Goal: Information Seeking & Learning: Learn about a topic

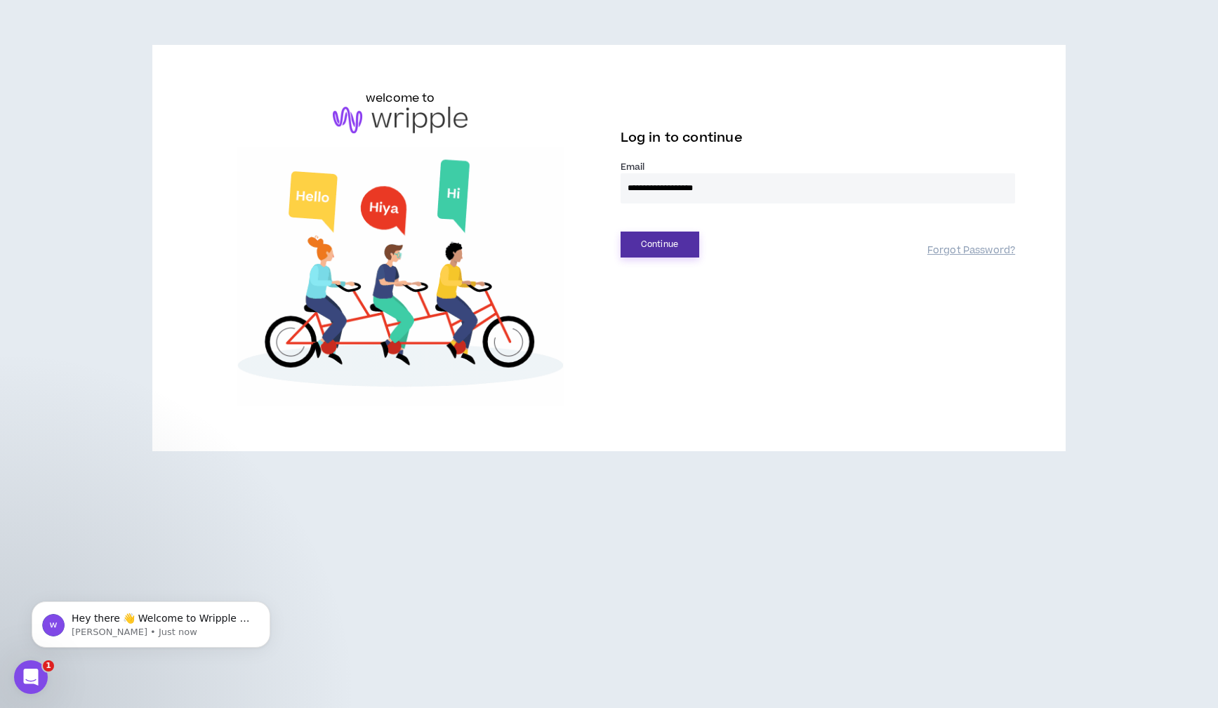
type input "**********"
click at [668, 242] on button "Continue" at bounding box center [660, 245] width 79 height 26
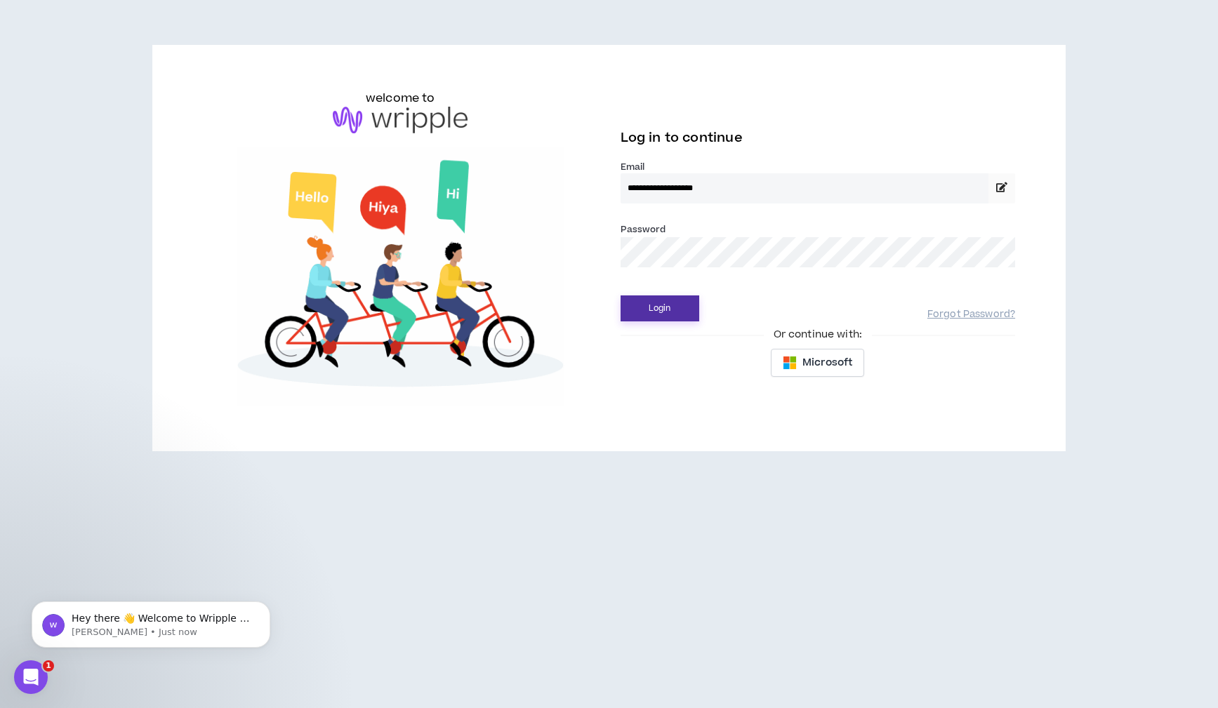
click at [676, 312] on button "Login" at bounding box center [660, 309] width 79 height 26
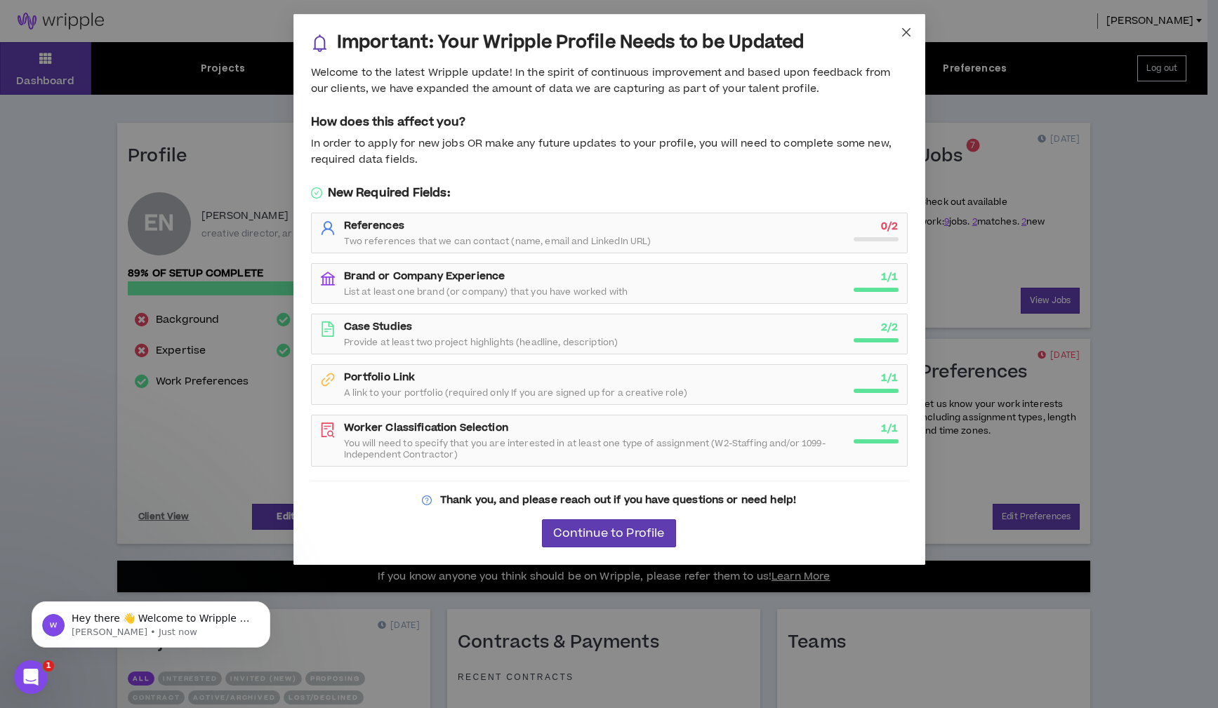
click at [905, 25] on span "Close" at bounding box center [906, 33] width 38 height 38
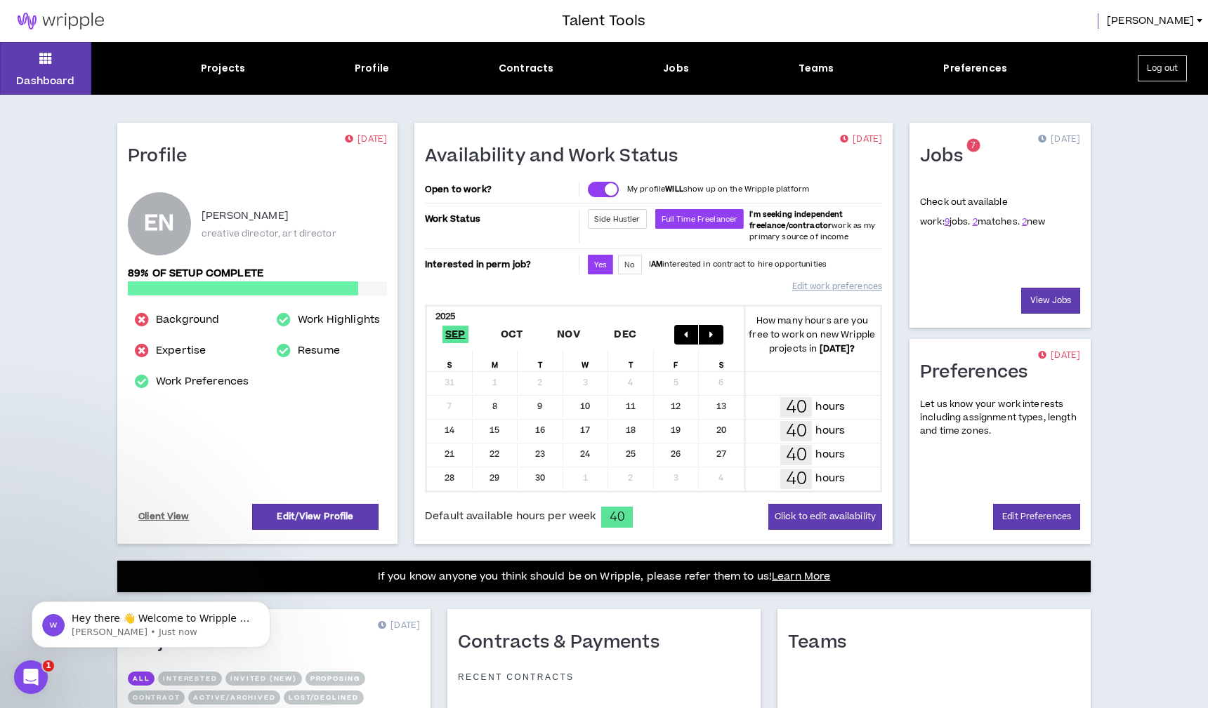
scroll to position [29, 0]
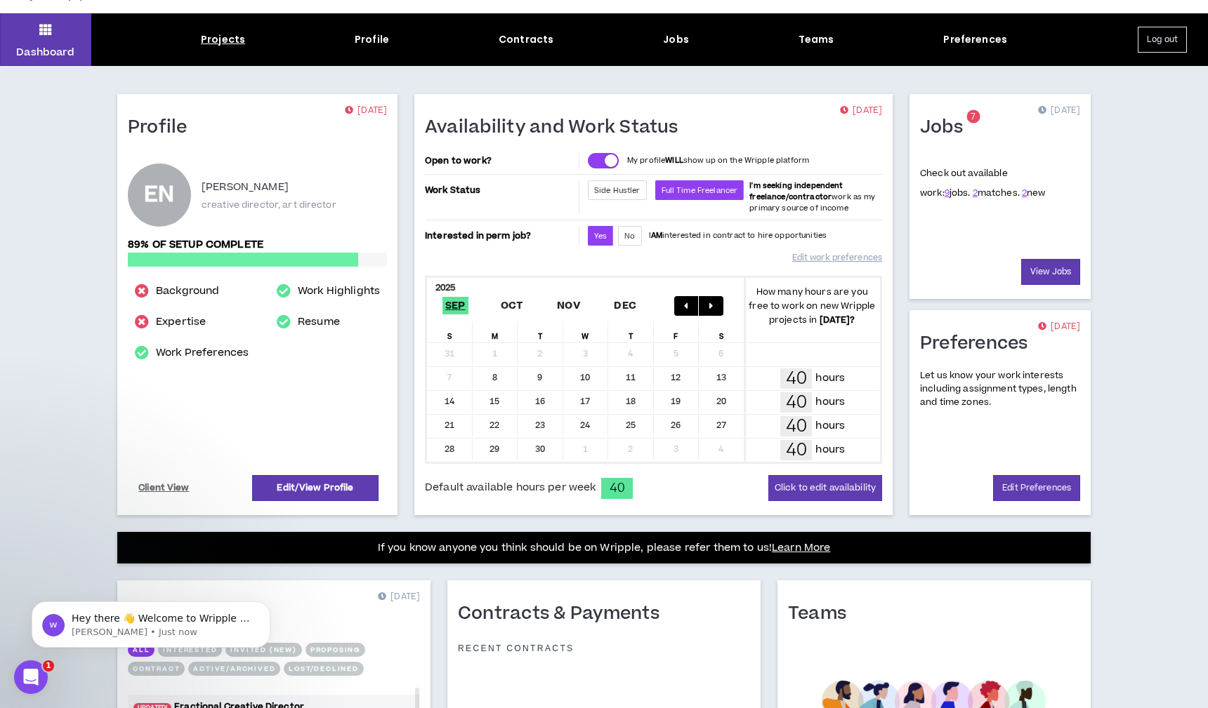
click at [233, 34] on div "Projects" at bounding box center [223, 39] width 44 height 15
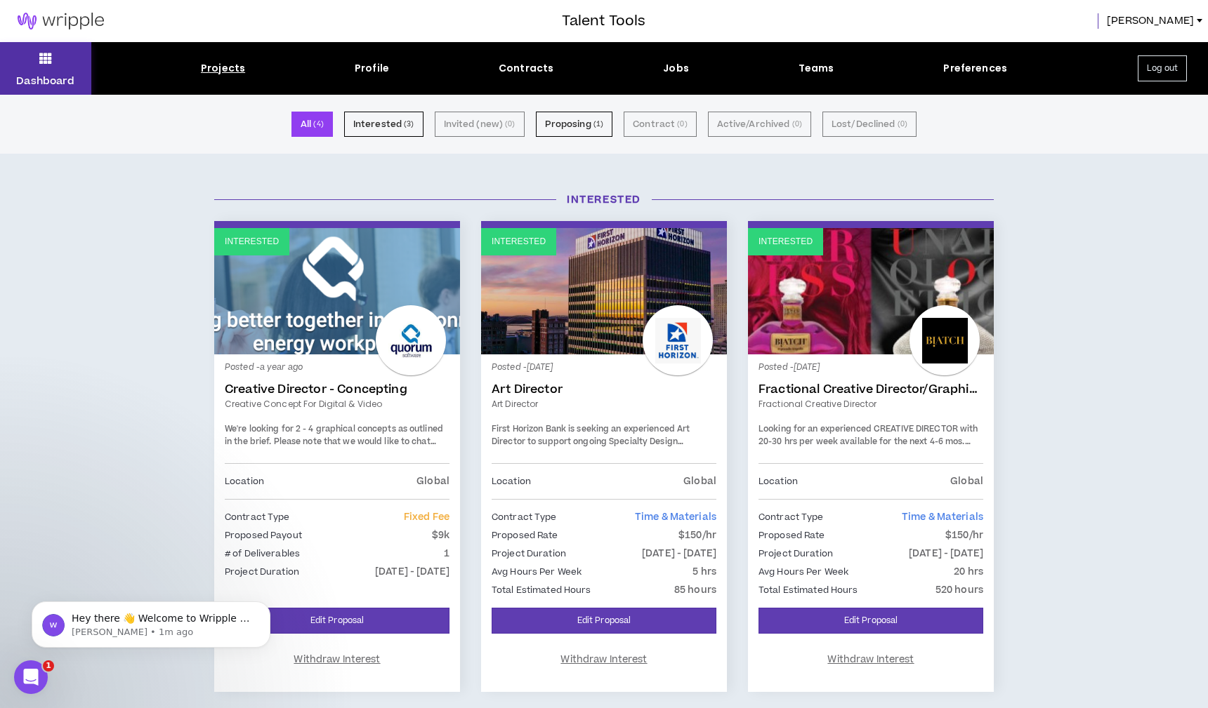
click at [48, 58] on icon at bounding box center [45, 58] width 13 height 20
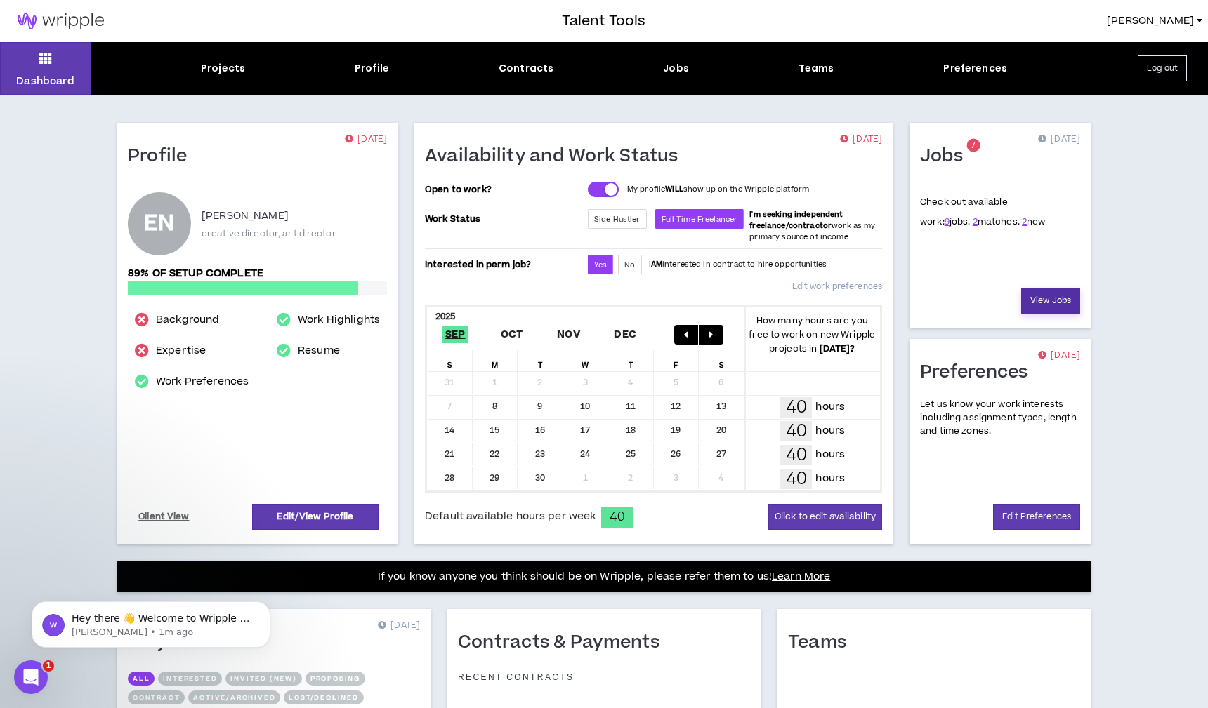
click at [1062, 304] on link "View Jobs" at bounding box center [1050, 301] width 59 height 26
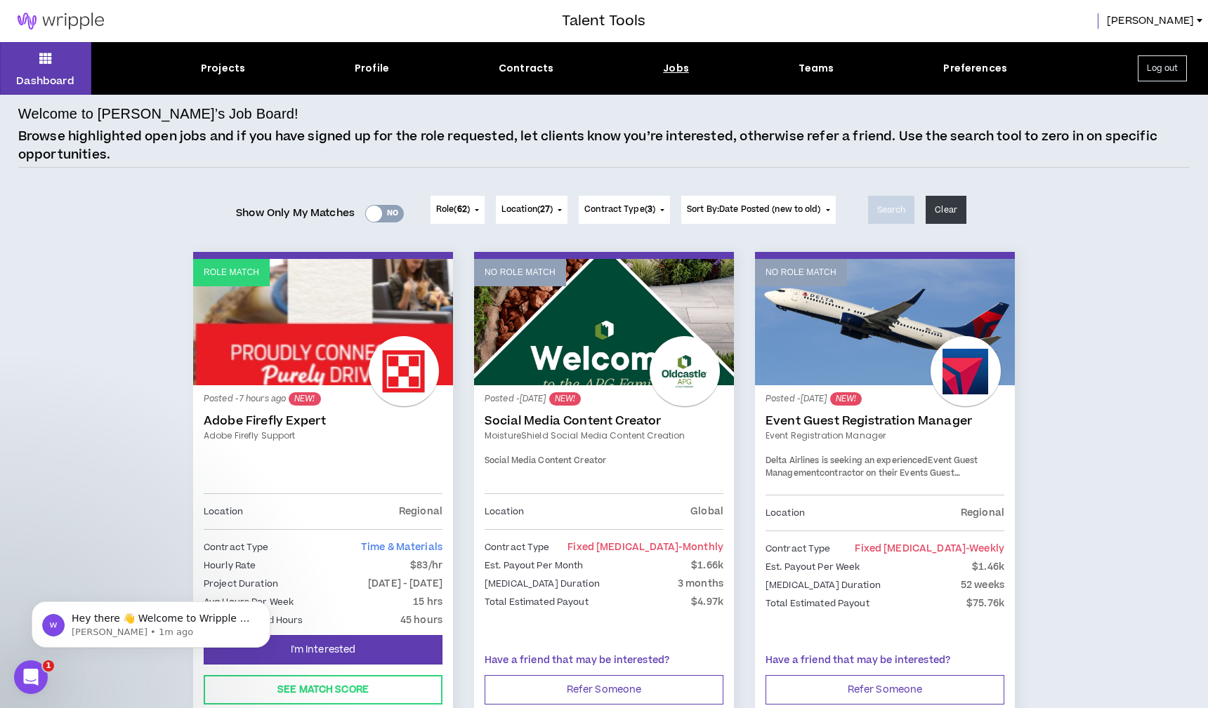
scroll to position [76, 0]
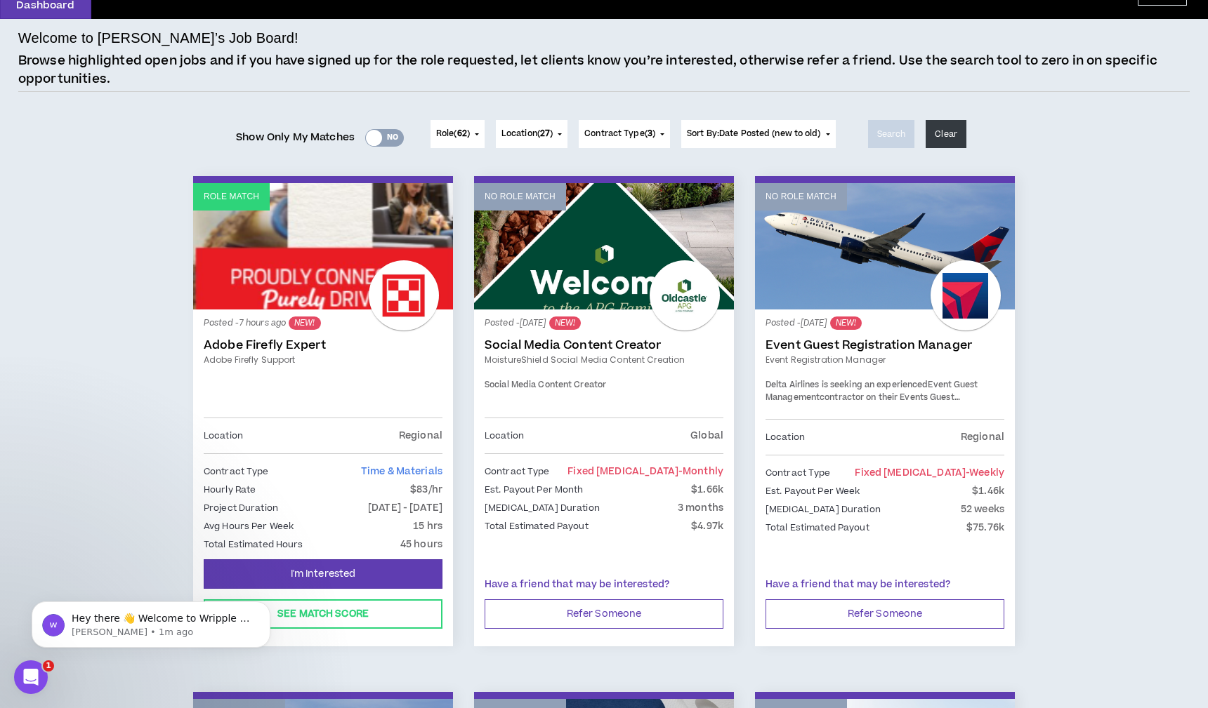
click at [303, 277] on link "Role Match" at bounding box center [323, 246] width 260 height 126
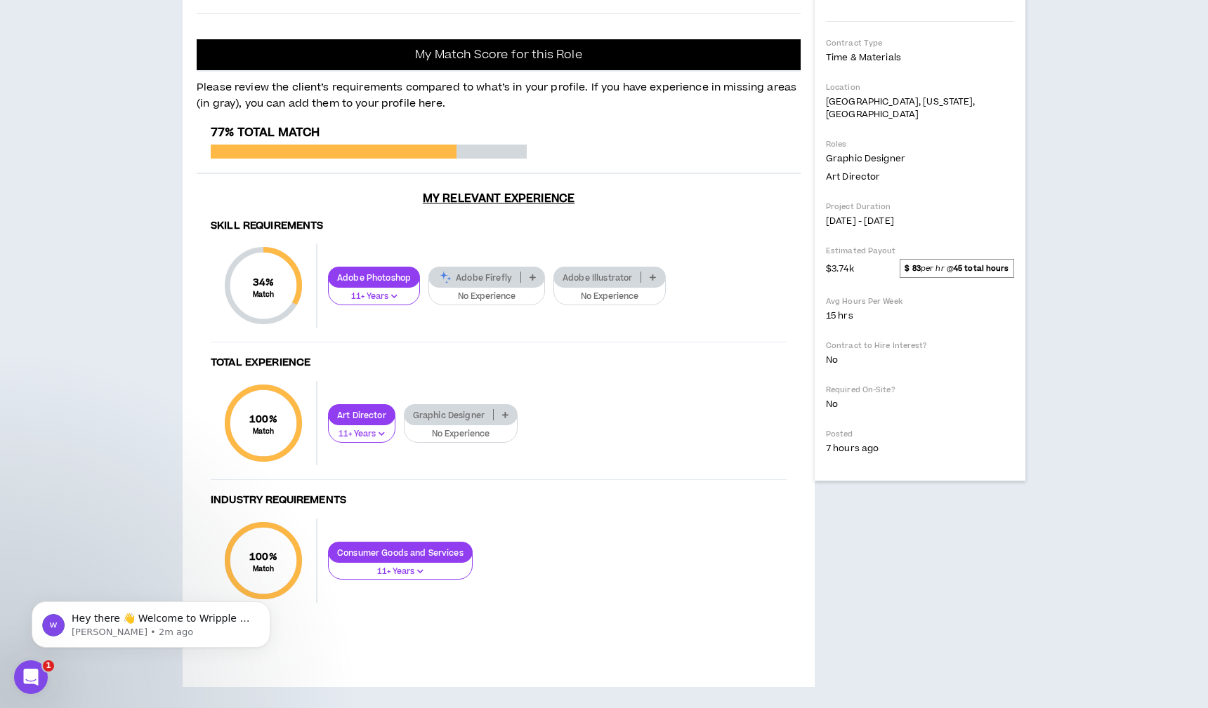
scroll to position [632, 0]
click at [529, 279] on icon at bounding box center [532, 277] width 6 height 7
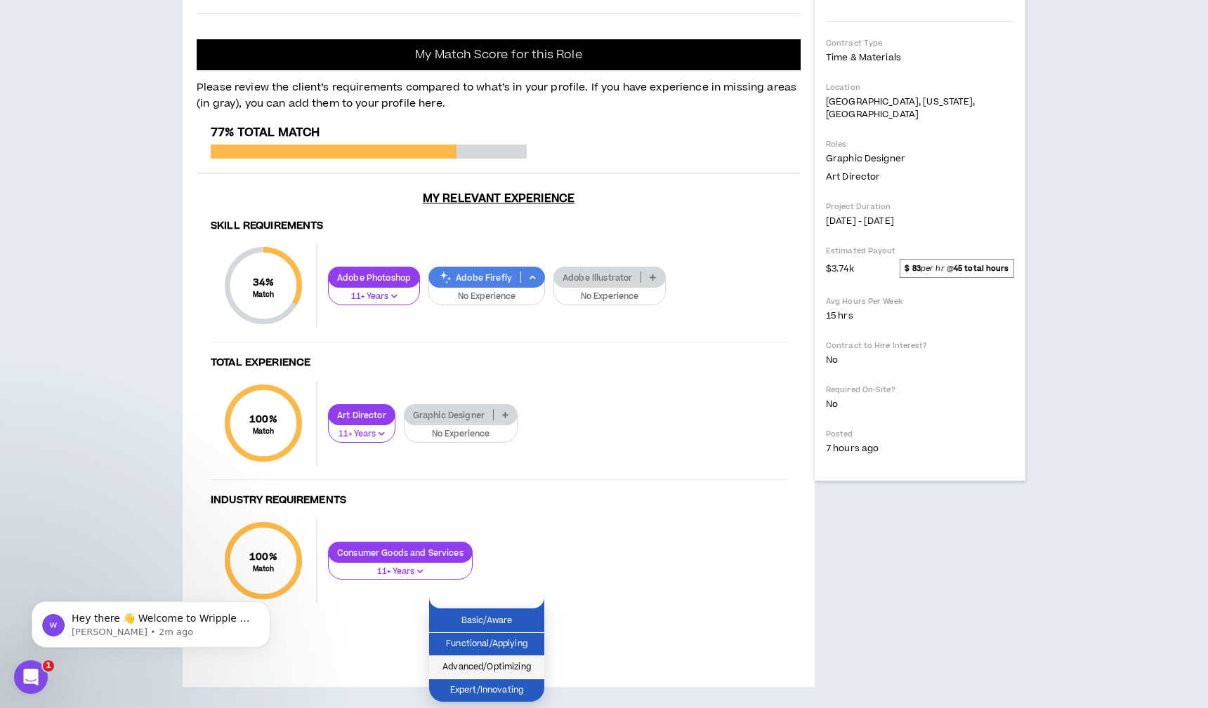
click at [528, 660] on span "Advanced/Optimizing" at bounding box center [486, 667] width 98 height 15
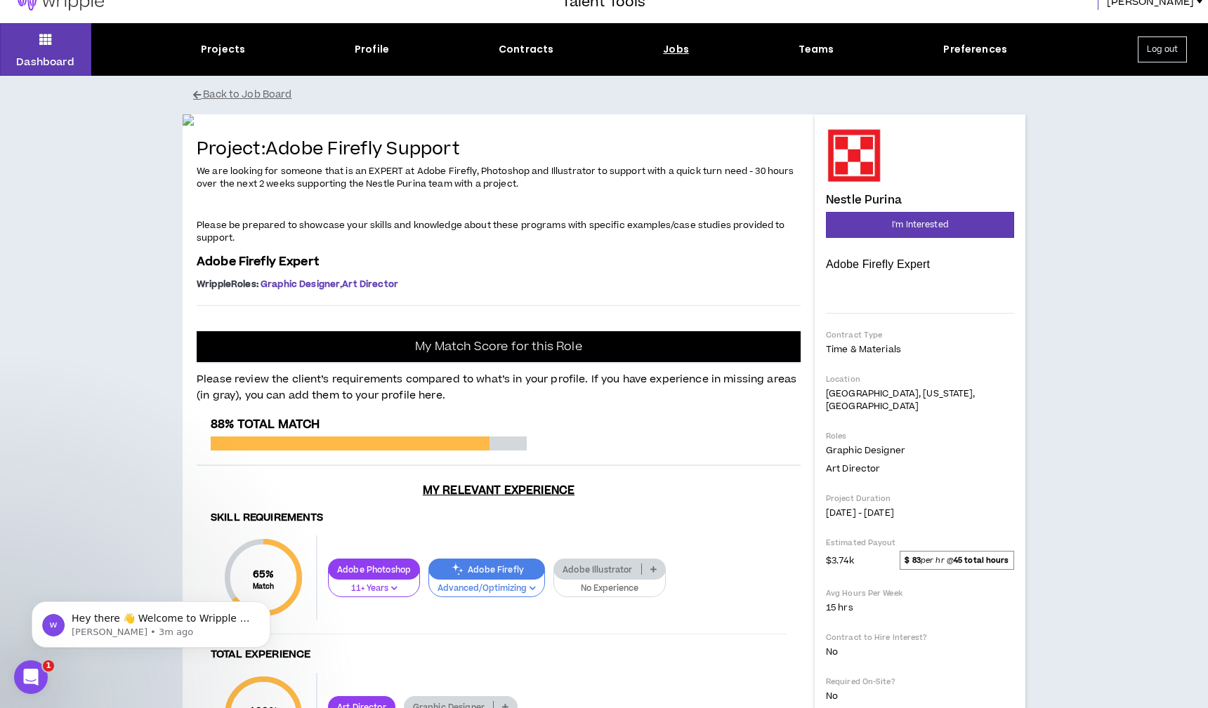
scroll to position [0, 0]
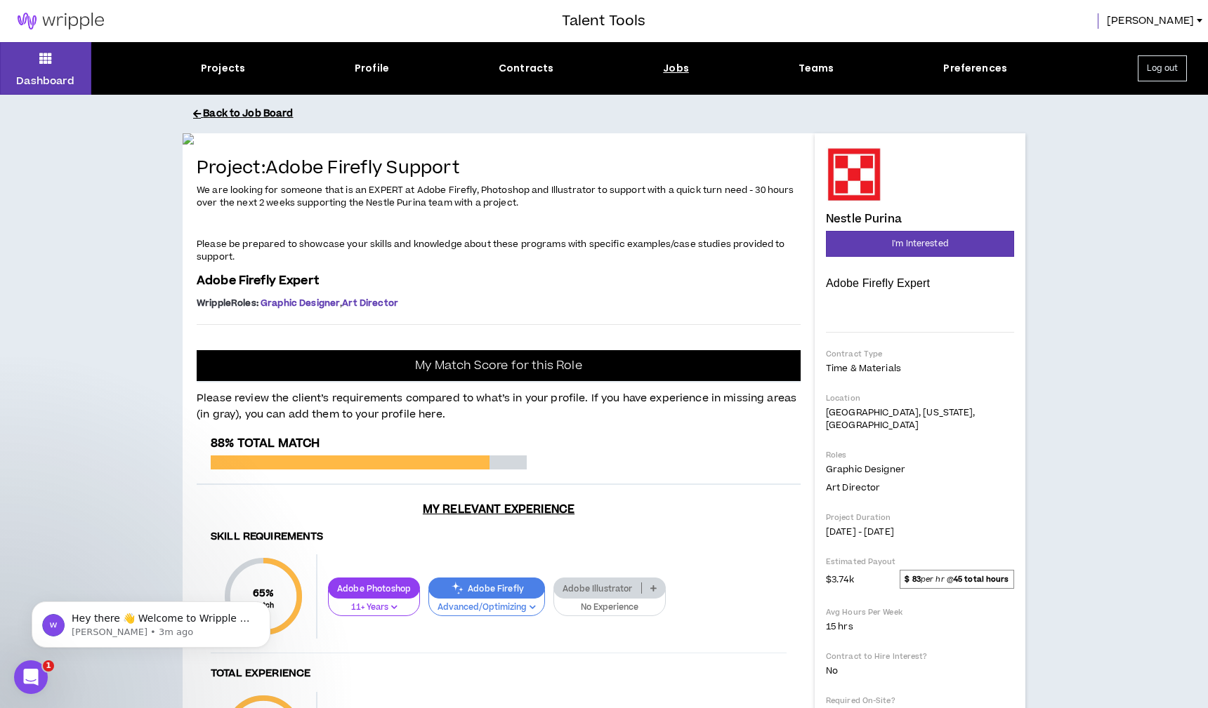
click at [275, 112] on button "Back to Job Board" at bounding box center [614, 114] width 843 height 25
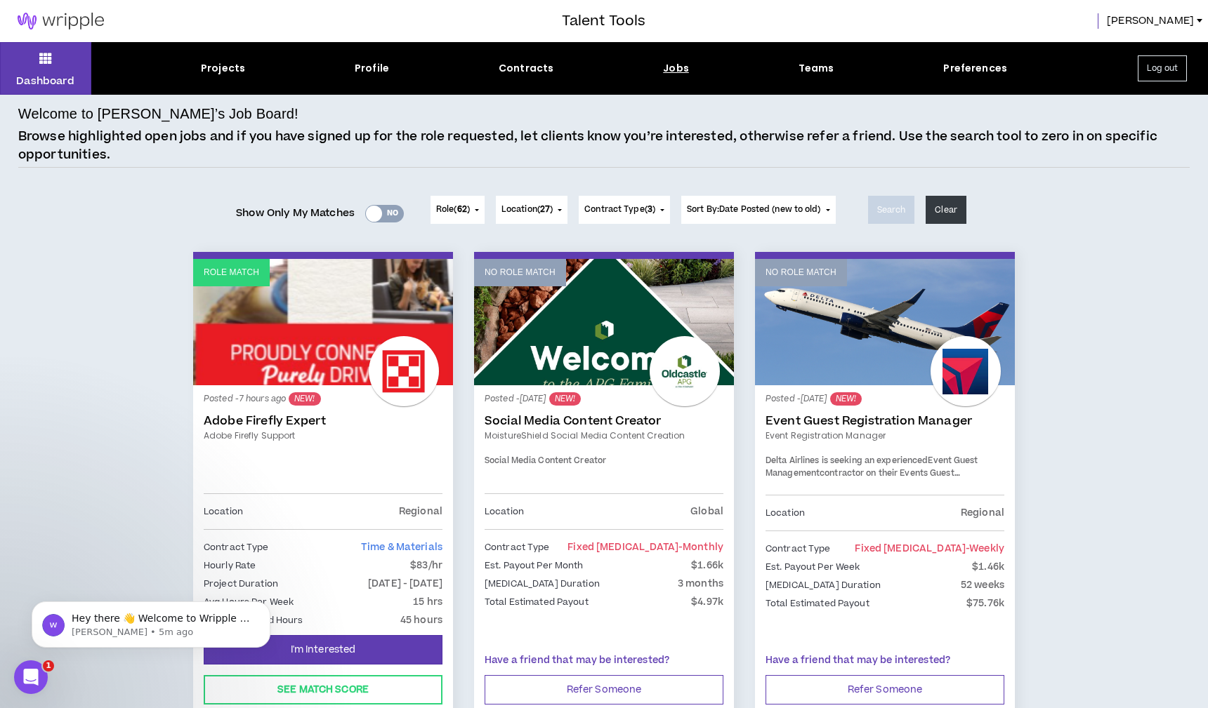
click at [668, 210] on button "Contract Type ( 3 )" at bounding box center [624, 210] width 91 height 28
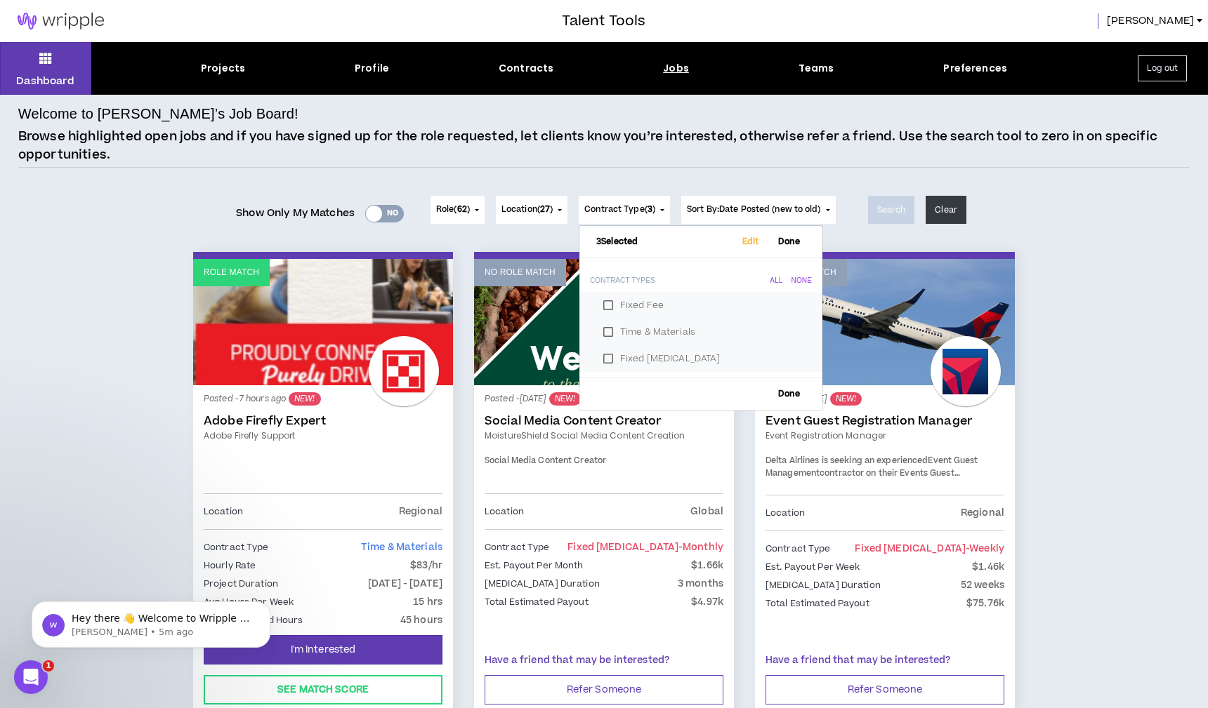
click at [610, 159] on p "Browse highlighted open jobs and if you have signed up for the role requested, …" at bounding box center [603, 146] width 1171 height 36
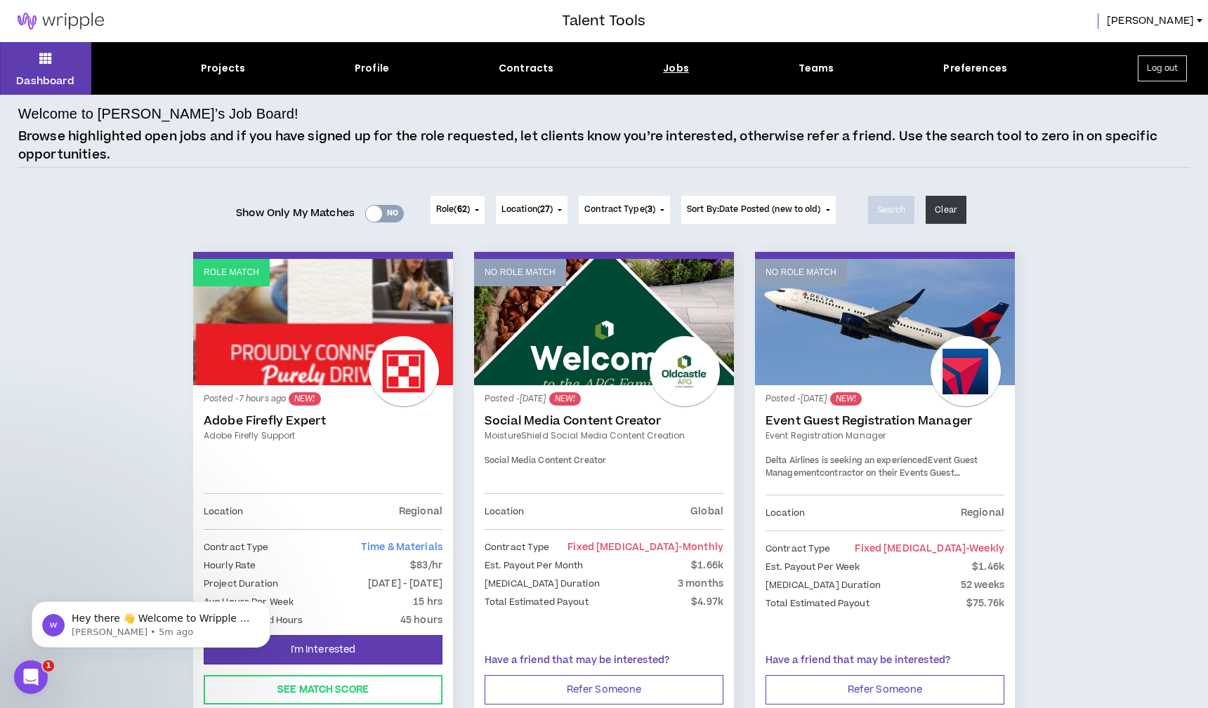
click at [468, 204] on button "Role ( 62 )" at bounding box center [457, 210] width 54 height 28
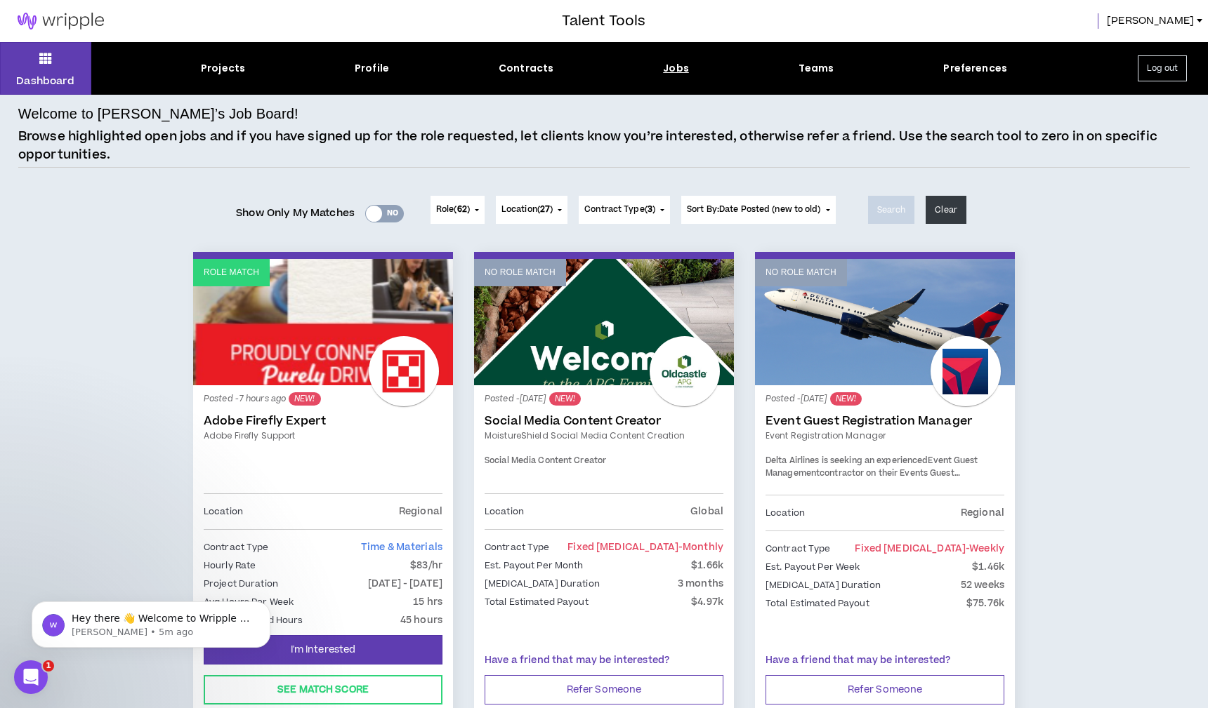
click at [39, 60] on icon at bounding box center [45, 58] width 13 height 20
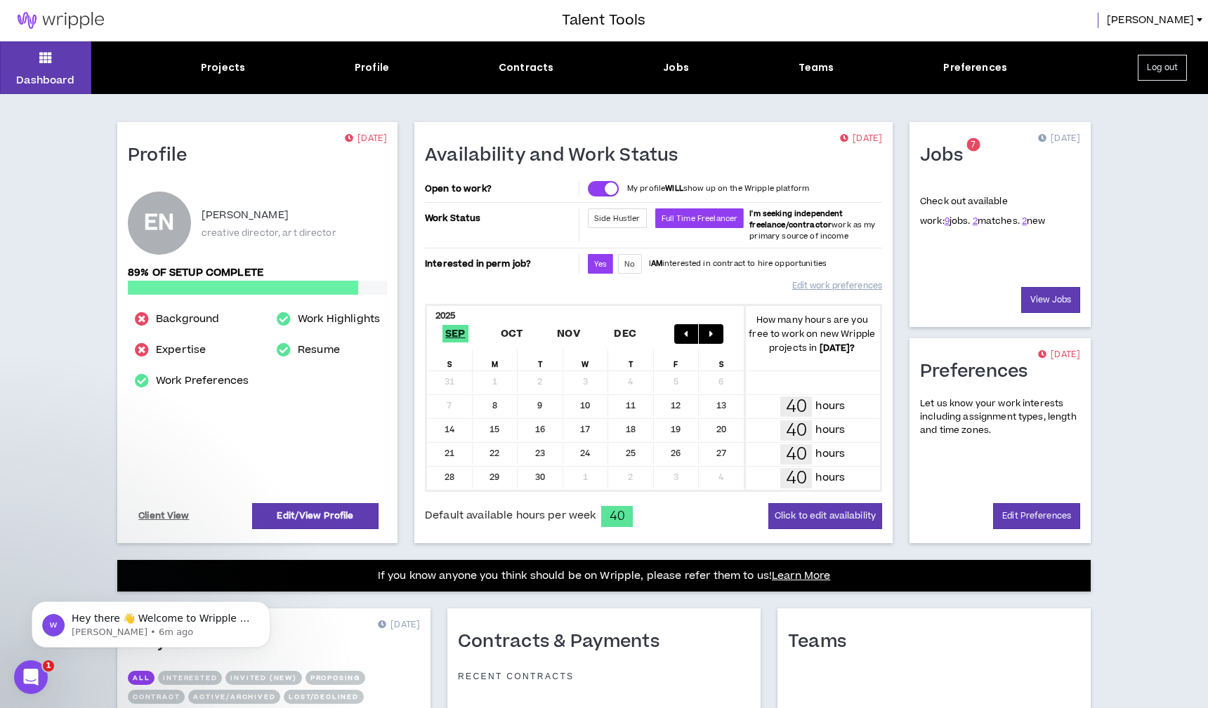
scroll to position [3, 0]
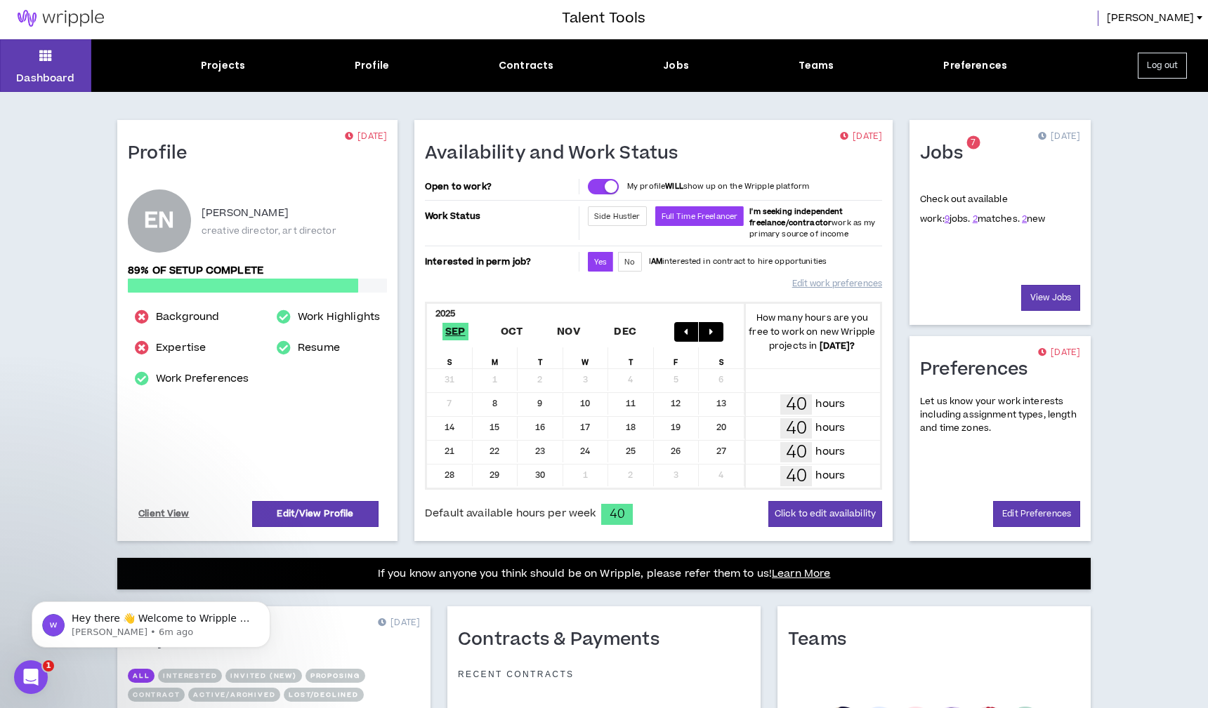
click at [1163, 51] on div "Dashboard Projects Profile Contracts Jobs Teams Preferences Log out" at bounding box center [604, 65] width 1208 height 53
click at [1166, 61] on button "Log out" at bounding box center [1161, 66] width 49 height 26
